Goal: Information Seeking & Learning: Learn about a topic

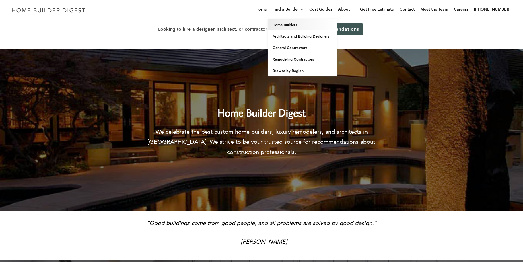
click at [294, 23] on link "Home Builders" at bounding box center [302, 24] width 69 height 11
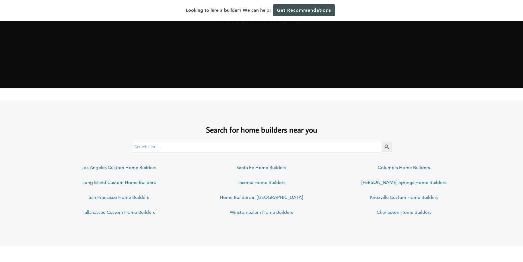
scroll to position [344, 0]
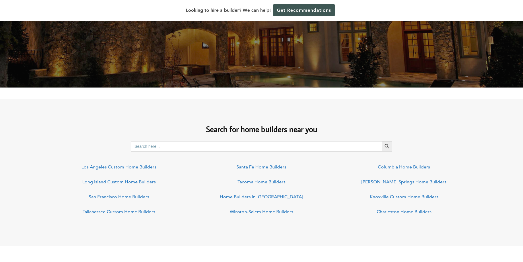
click at [175, 148] on input "Search for:" at bounding box center [256, 146] width 251 height 10
type input "90266"
click at [387, 145] on icon "Search" at bounding box center [387, 146] width 5 height 5
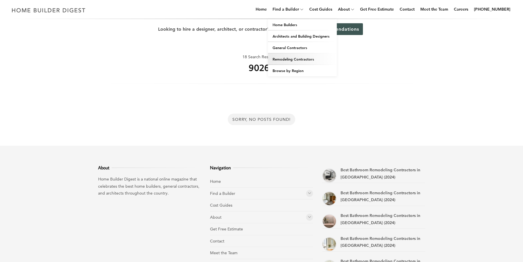
click at [300, 58] on link "Remodeling Contractors" at bounding box center [302, 58] width 69 height 11
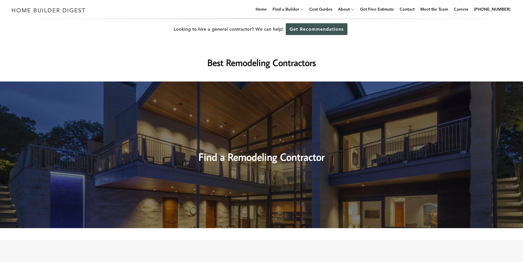
scroll to position [86, 0]
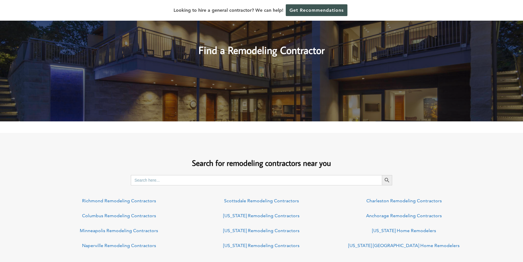
click at [155, 184] on input "Search for:" at bounding box center [256, 180] width 251 height 10
type input "[GEOGRAPHIC_DATA], [US_STATE]"
click at [387, 178] on icon "Search" at bounding box center [387, 180] width 6 height 6
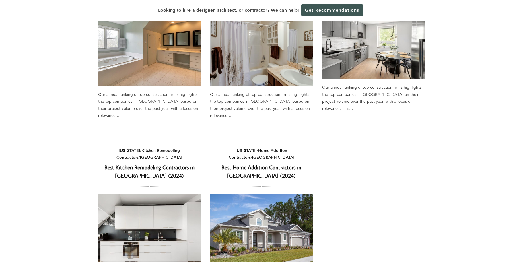
scroll to position [373, 0]
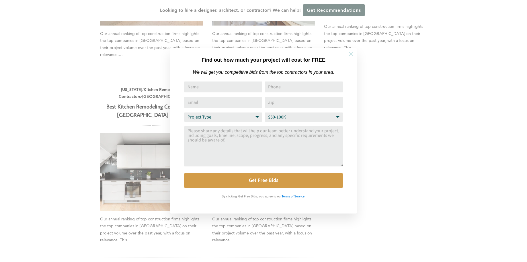
click at [353, 55] on icon at bounding box center [351, 54] width 6 height 6
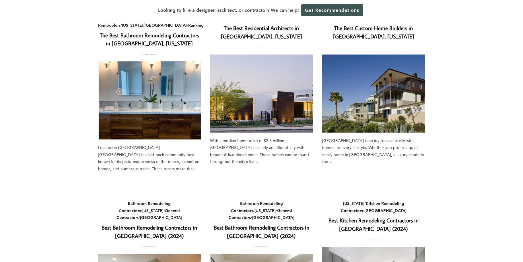
scroll to position [0, 0]
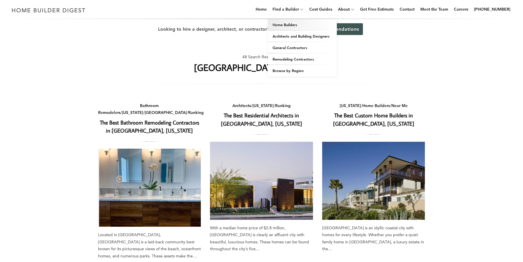
click at [293, 24] on link "Home Builders" at bounding box center [302, 24] width 69 height 11
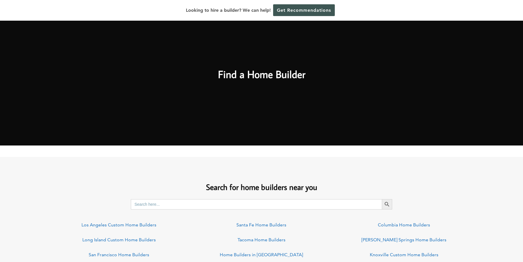
scroll to position [344, 0]
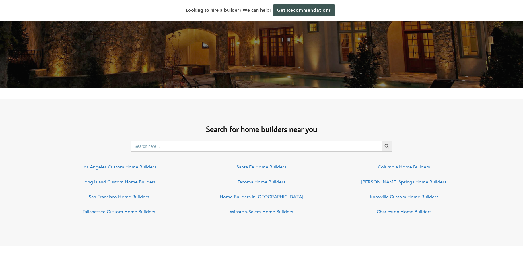
click at [135, 147] on input "Search for:" at bounding box center [256, 146] width 251 height 10
type input "m"
type input "rancho palos verdes california"
click at [126, 165] on link "Los Angeles Custom Home Builders" at bounding box center [118, 166] width 75 height 5
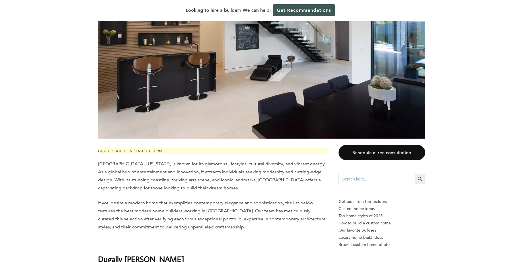
scroll to position [184, 0]
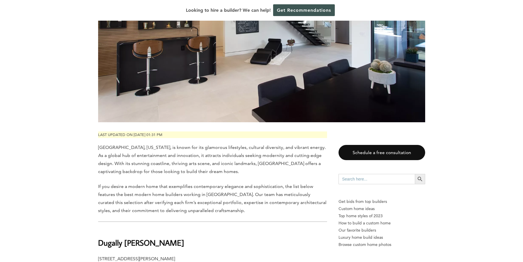
click at [168, 184] on p "If you desire a modern home that exemplifies contemporary elegance and sophisti…" at bounding box center [212, 198] width 229 height 32
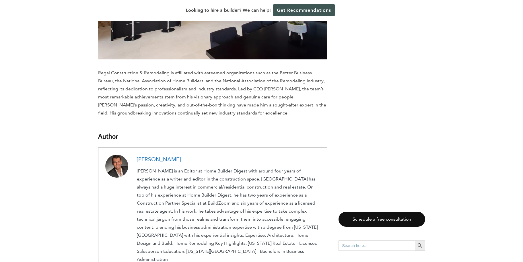
scroll to position [3197, 0]
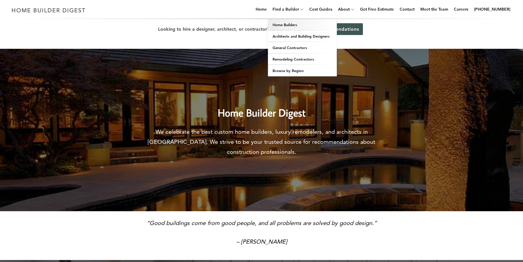
click at [298, 24] on link "Home Builders" at bounding box center [302, 24] width 69 height 11
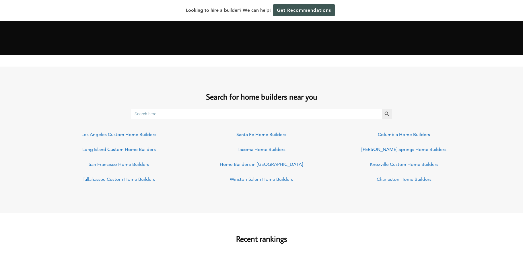
scroll to position [430, 0]
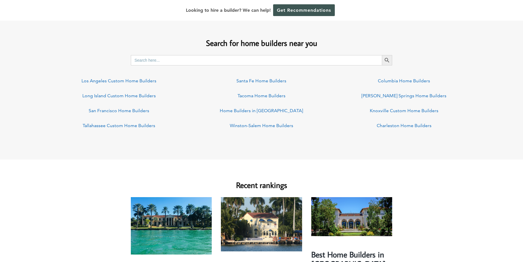
click at [138, 81] on link "Los Angeles Custom Home Builders" at bounding box center [118, 80] width 75 height 5
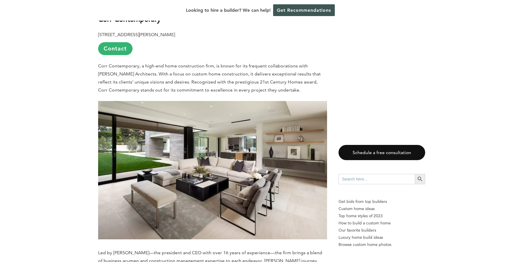
scroll to position [1789, 0]
